Goal: Task Accomplishment & Management: Use online tool/utility

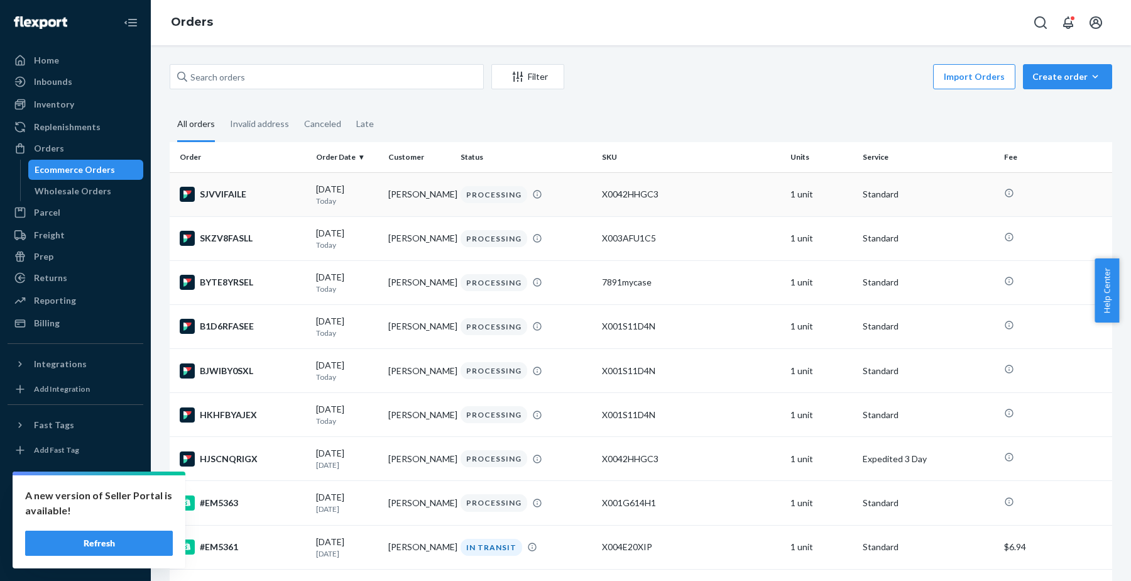
type input "Lyn McGuffey 731 Oak St. Ludlow Kentucky, 41016 发50S探头"
click at [124, 543] on button "Refresh" at bounding box center [99, 542] width 148 height 25
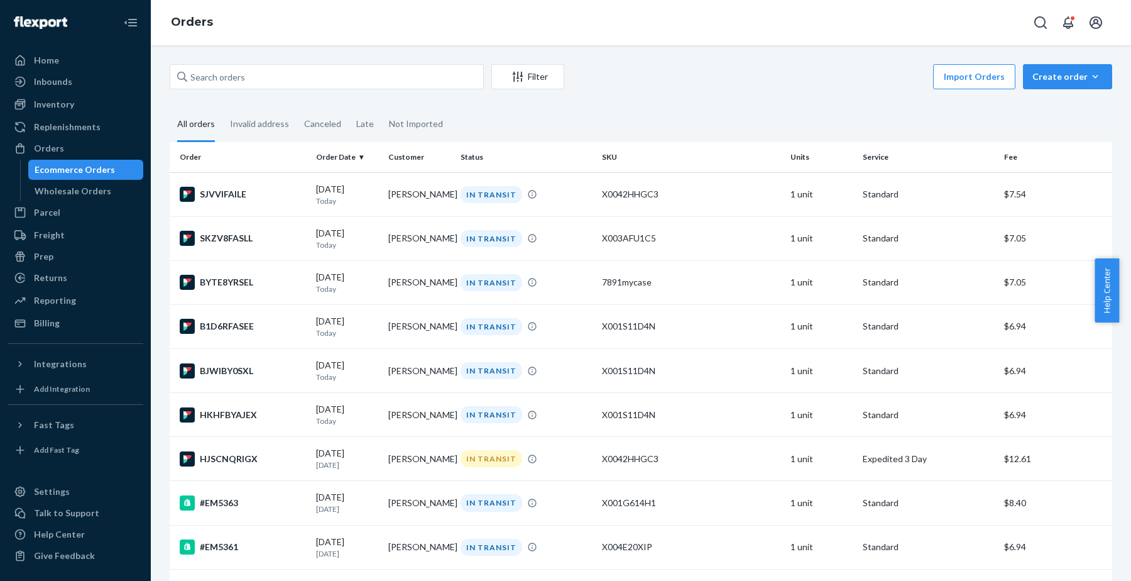
scroll to position [410, 0]
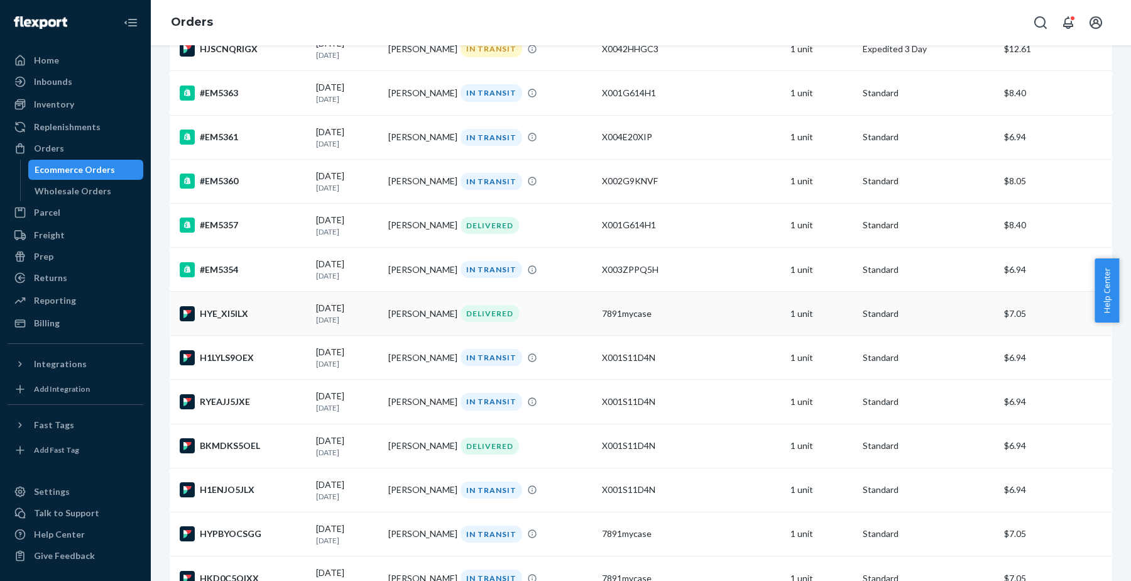
click at [243, 313] on div "HYE_XI5ILX" at bounding box center [243, 313] width 126 height 15
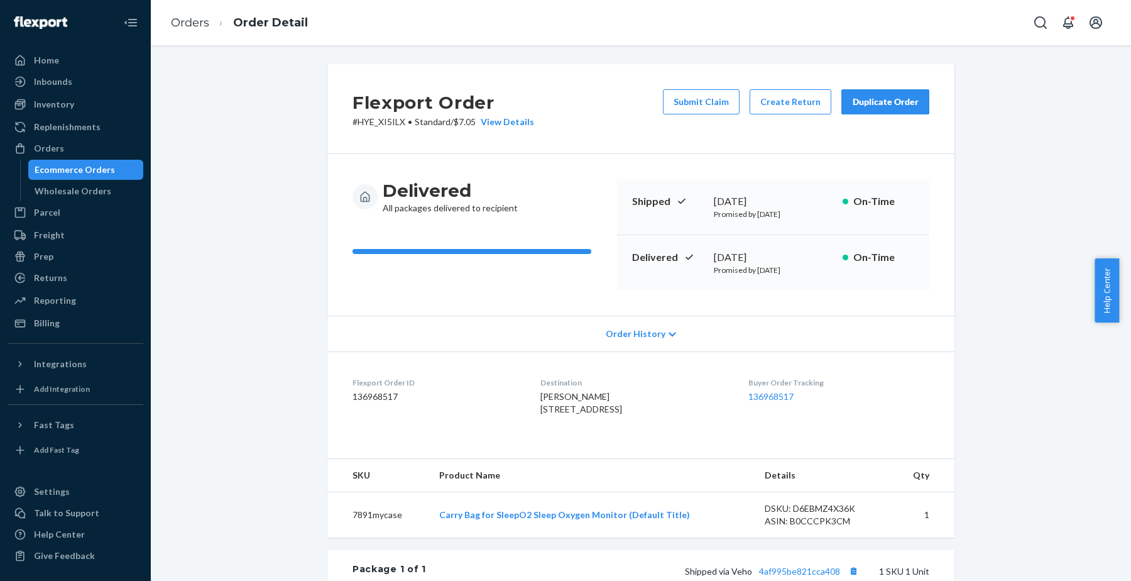
click at [862, 102] on div "Duplicate Order" at bounding box center [885, 102] width 67 height 13
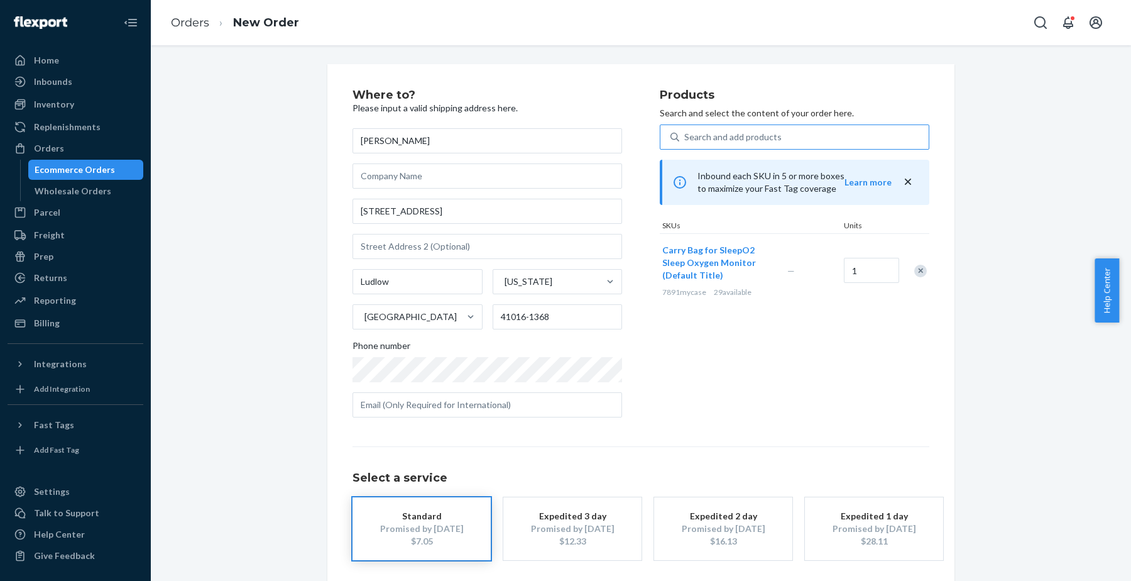
click at [766, 127] on div "Search and add products" at bounding box center [803, 137] width 249 height 23
click at [685, 131] on input "Search and add products" at bounding box center [684, 137] width 1 height 13
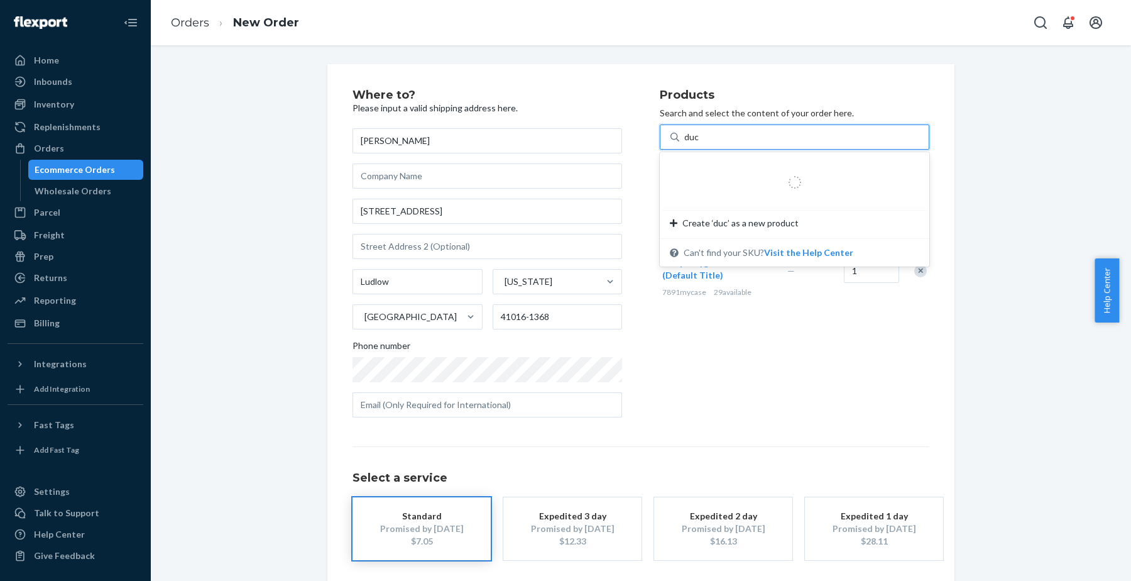
type input "duck"
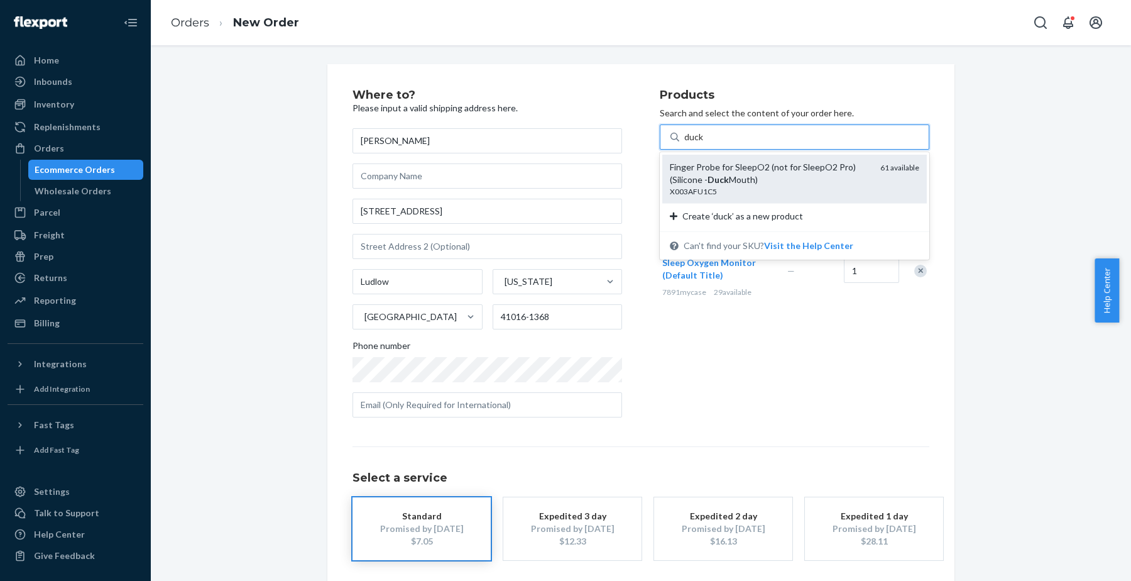
click at [723, 177] on em "Duck" at bounding box center [717, 179] width 21 height 11
click at [704, 143] on input "duck" at bounding box center [693, 137] width 19 height 13
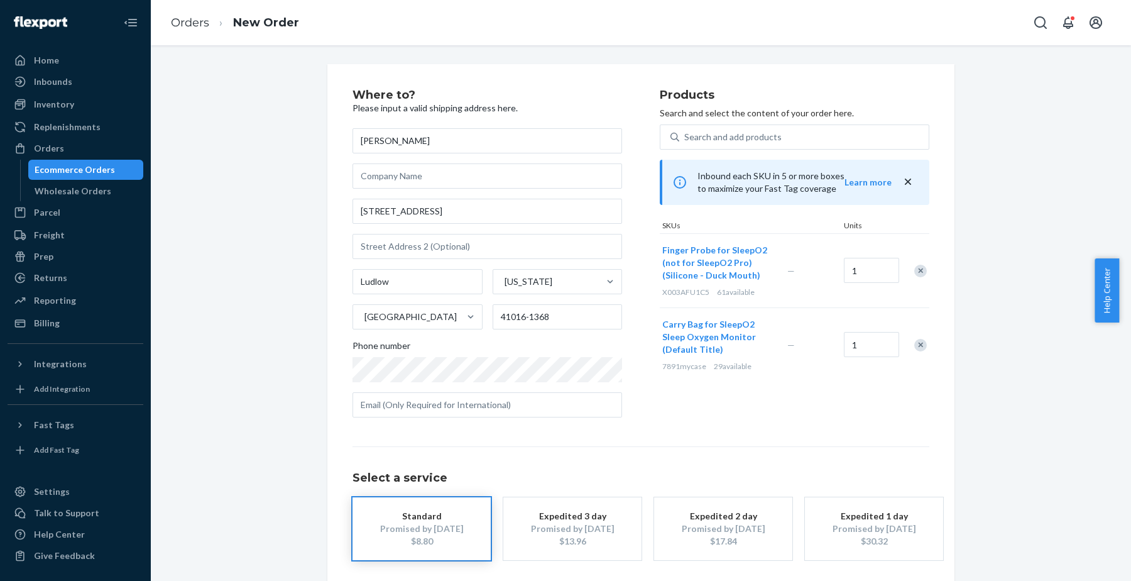
click at [915, 344] on div "Remove Item" at bounding box center [920, 345] width 13 height 13
click at [746, 400] on div "Products Search and select the content of your order here. Search and add produ…" at bounding box center [795, 258] width 270 height 338
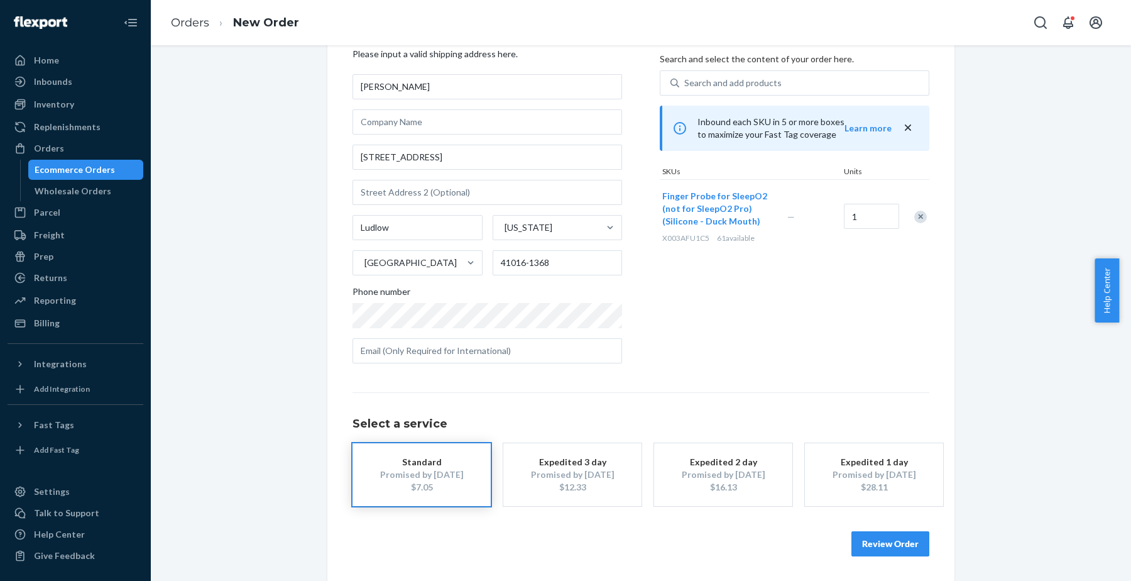
click at [892, 547] on button "Review Order" at bounding box center [890, 543] width 78 height 25
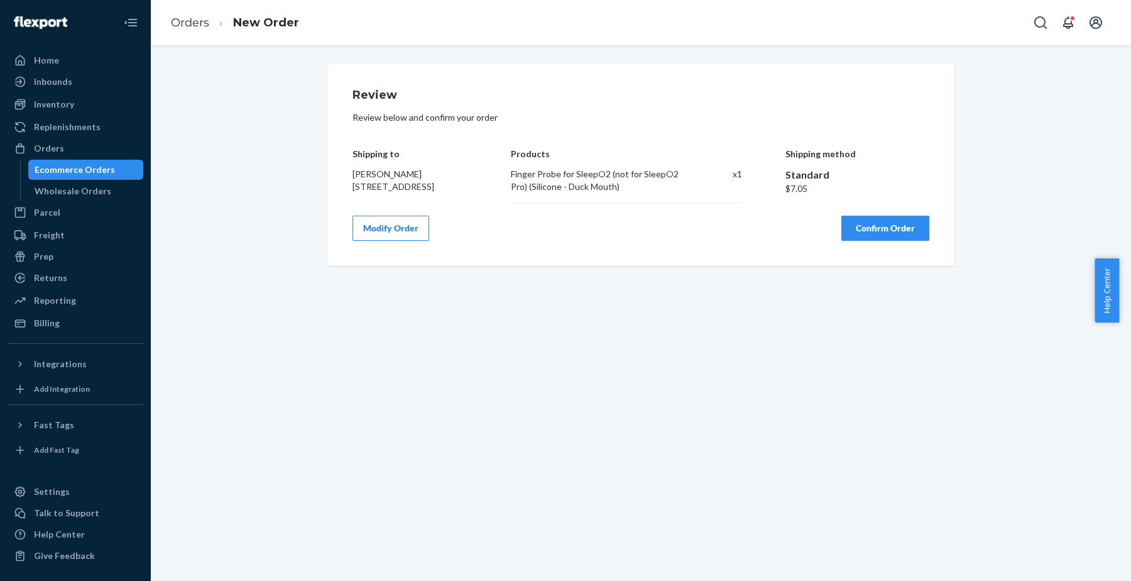
click at [560, 179] on div "Finger Probe for SleepO2 (not for SleepO2 Pro) (Silicone - Duck Mouth)" at bounding box center [602, 180] width 182 height 25
click at [609, 192] on div "Finger Probe for SleepO2 (not for SleepO2 Pro) (Silicone - Duck Mouth)" at bounding box center [602, 180] width 182 height 25
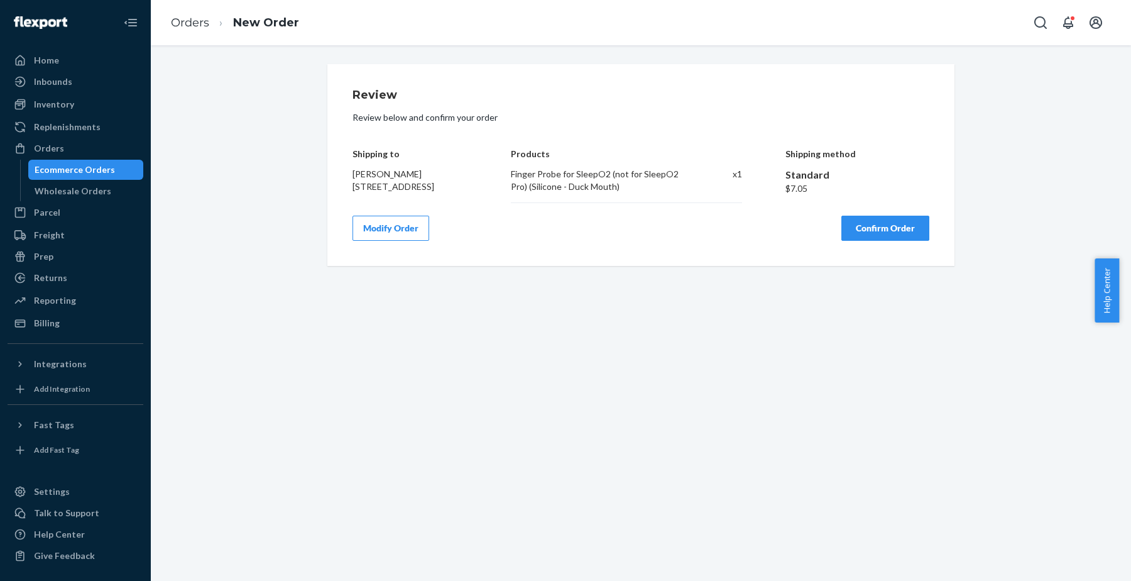
click at [861, 236] on button "Confirm Order" at bounding box center [885, 228] width 88 height 25
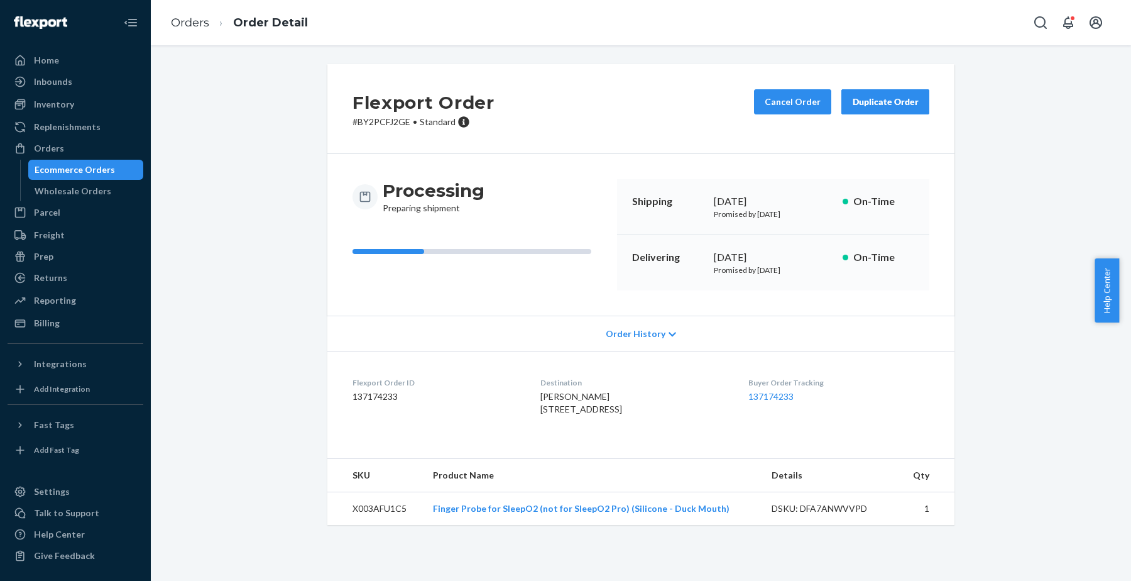
click at [233, 136] on div "Flexport Order # BY2PCFJ2GE • Standard Cancel Order Duplicate Order Processing …" at bounding box center [640, 302] width 961 height 476
click at [259, 332] on div "Flexport Order # BY2PCFJ2GE • Standard Cancel Order Duplicate Order Processing …" at bounding box center [640, 302] width 961 height 476
click at [695, 415] on div "[PERSON_NAME] [STREET_ADDRESS]" at bounding box center [633, 402] width 187 height 25
click at [179, 23] on link "Orders" at bounding box center [190, 23] width 38 height 14
